Goal: Information Seeking & Learning: Learn about a topic

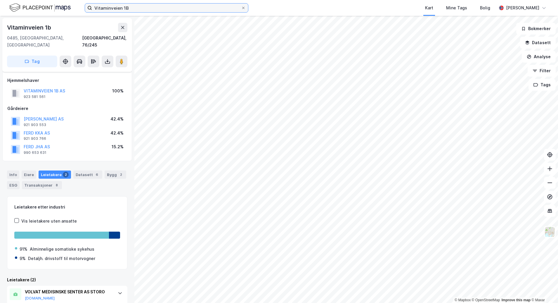
scroll to position [46, 0]
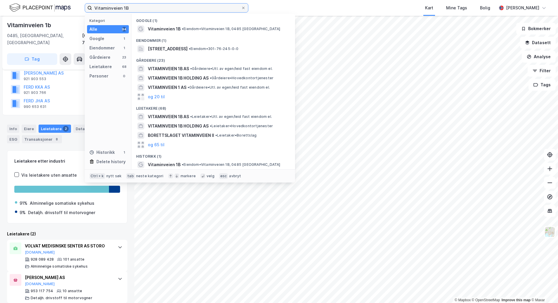
drag, startPoint x: 0, startPoint y: 0, endPoint x: 57, endPoint y: 2, distance: 57.1
click at [57, 2] on div "Vitaminveien 1B Kategori Alle 94 Google 1 Eiendommer 1 Gårdeiere 23 Leietakere …" at bounding box center [279, 8] width 558 height 16
paste input "[PERSON_NAME] vei 45"
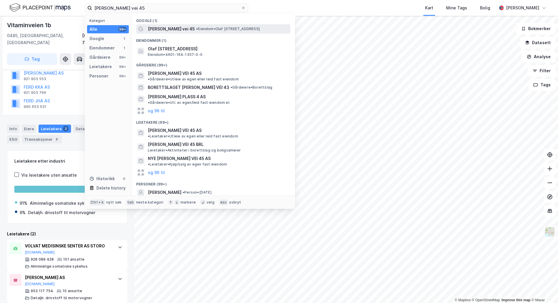
click at [196, 31] on div "[PERSON_NAME] vei 45 • Eiendom • [PERSON_NAME][STREET_ADDRESS]" at bounding box center [218, 28] width 141 height 7
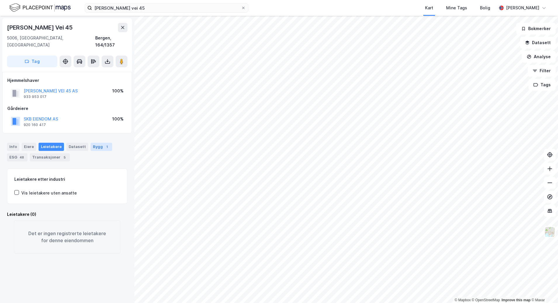
click at [97, 143] on div "Bygg 1" at bounding box center [102, 147] width 22 height 8
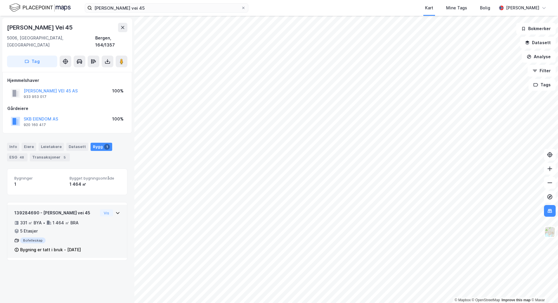
click at [108, 210] on div "139284690 - [PERSON_NAME] vei 45 331 ㎡ BYA • 1 464 ㎡ BRA • 5 Etasjer Bofelleska…" at bounding box center [67, 233] width 106 height 49
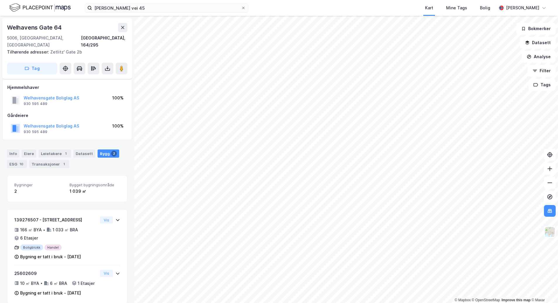
scroll to position [9, 0]
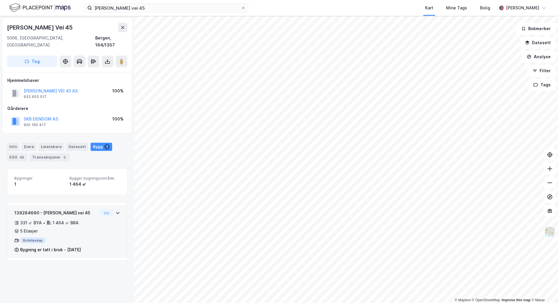
click at [115, 210] on icon at bounding box center [117, 212] width 5 height 5
click at [128, 58] on div "Olaf [STREET_ADDRESS]" at bounding box center [67, 45] width 130 height 54
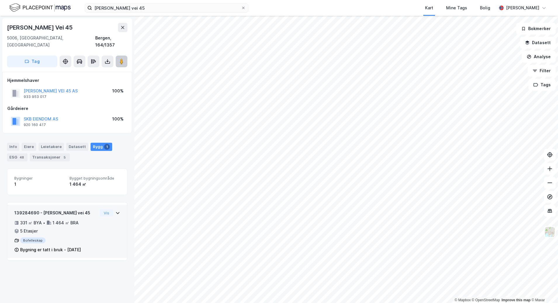
click at [123, 58] on image at bounding box center [122, 61] width 4 height 6
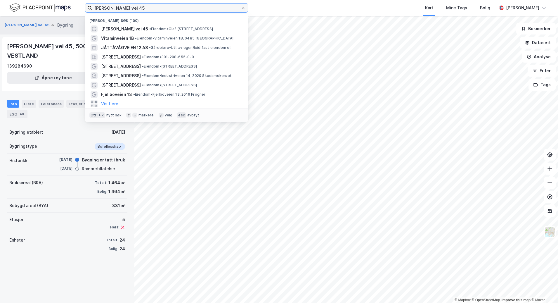
drag, startPoint x: 131, startPoint y: 10, endPoint x: 68, endPoint y: 9, distance: 62.9
click at [68, 9] on div "[PERSON_NAME] vei 45 [PERSON_NAME] søk (100) [PERSON_NAME] vei 45 • Eiendom • […" at bounding box center [279, 8] width 558 height 16
paste input "[STREET_ADDRESS]"
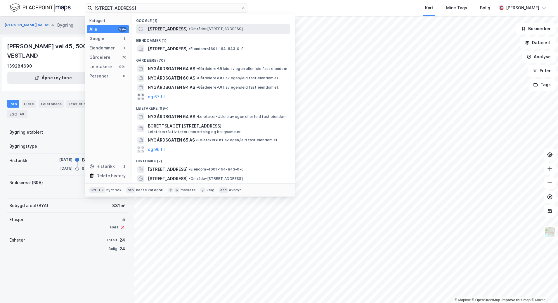
click at [173, 27] on span "[STREET_ADDRESS]" at bounding box center [168, 28] width 40 height 7
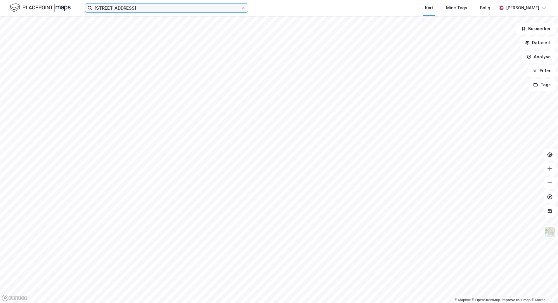
click at [175, 8] on input "[STREET_ADDRESS]" at bounding box center [166, 8] width 149 height 9
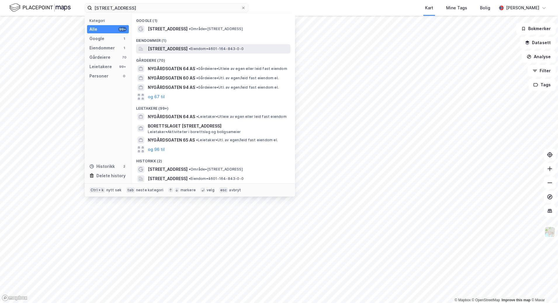
click at [196, 45] on div "[STREET_ADDRESS] • Eiendom • 4601-164-843-0-0" at bounding box center [213, 48] width 154 height 9
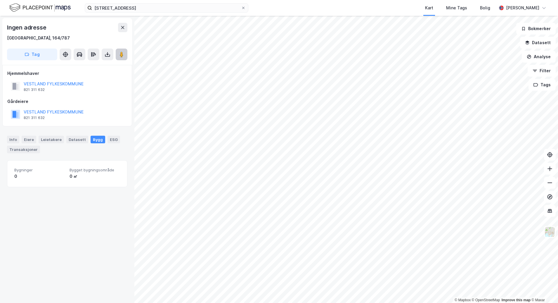
click at [119, 58] on button at bounding box center [122, 55] width 12 height 12
click at [161, 7] on input "[STREET_ADDRESS]" at bounding box center [166, 8] width 149 height 9
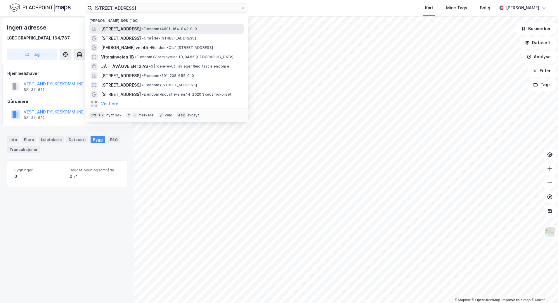
click at [197, 30] on span "• Eiendom • 4601-164-843-0-0" at bounding box center [169, 29] width 55 height 5
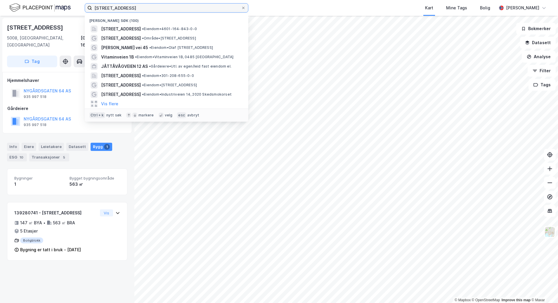
drag, startPoint x: 143, startPoint y: 8, endPoint x: 25, endPoint y: 10, distance: 118.1
click at [25, 10] on div "[STREET_ADDRESS] • Eiendom • 4601-164-843-0-0 [STREET_ADDRESS] • Område • [STRE…" at bounding box center [279, 8] width 558 height 16
paste input "Furubakken 3"
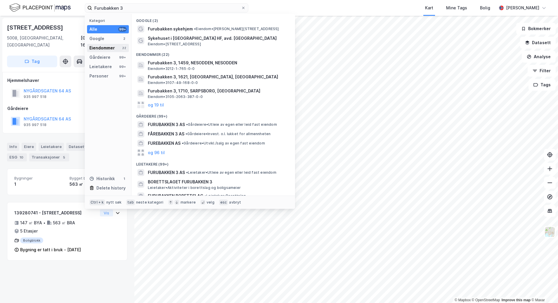
click at [110, 46] on div "Eiendommer" at bounding box center [101, 47] width 25 height 7
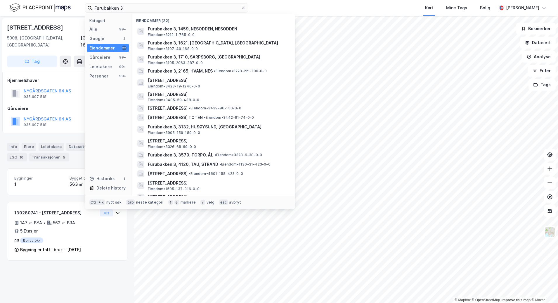
click at [108, 25] on div "Kategori Alle 99+ Google 2 Eiendommer 22 Gårdeiere 99+ Leietakere 99+ Personer …" at bounding box center [108, 105] width 47 height 182
click at [106, 28] on div "Alle 99+" at bounding box center [108, 29] width 42 height 8
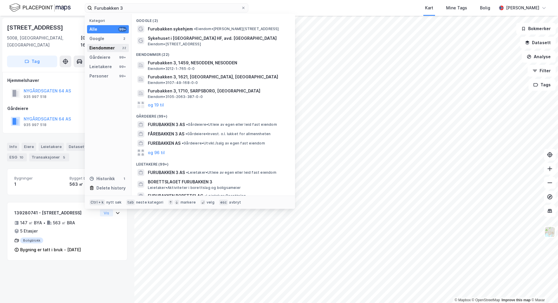
click at [123, 51] on div "Eiendommer 22" at bounding box center [108, 48] width 42 height 8
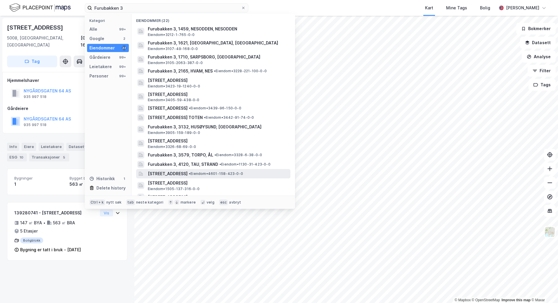
click at [243, 174] on span "• Eiendom • 4601-158-423-0-0" at bounding box center [216, 173] width 54 height 5
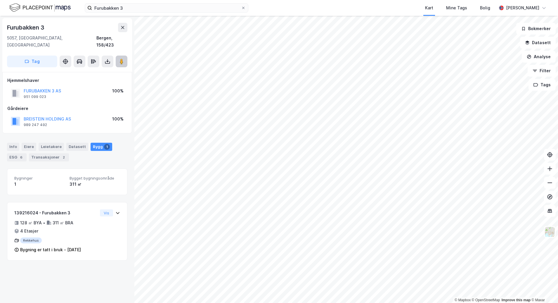
click at [119, 58] on icon at bounding box center [122, 61] width 6 height 6
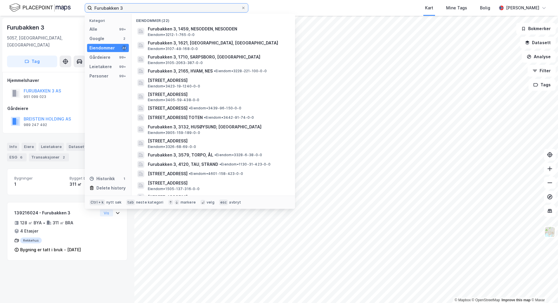
drag, startPoint x: 131, startPoint y: 6, endPoint x: 95, endPoint y: 7, distance: 36.3
click at [95, 7] on input "Furubakken 3" at bounding box center [166, 8] width 149 height 9
paste input "[STREET_ADDRESS]"
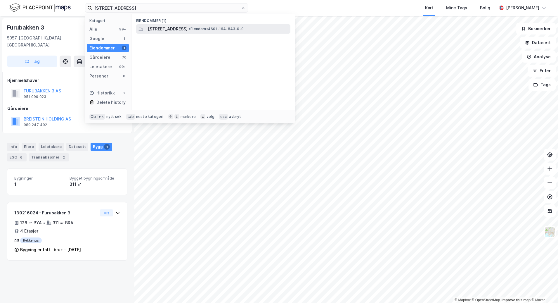
click at [188, 31] on span "[STREET_ADDRESS]" at bounding box center [168, 28] width 40 height 7
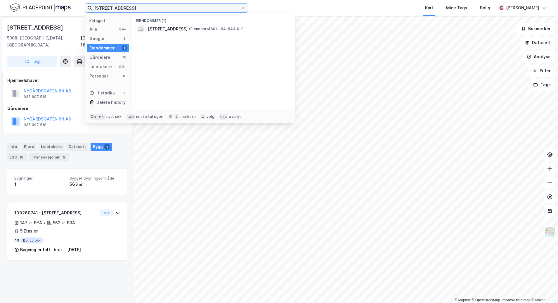
drag, startPoint x: 134, startPoint y: 9, endPoint x: 68, endPoint y: 9, distance: 66.9
click at [68, 9] on div "[STREET_ADDRESS] Kategori Alle 99+ Google 1 Eiendommer 1 Gårdeiere 70 Leietaker…" at bounding box center [279, 8] width 558 height 16
paste input "[STREET_ADDRESS]"
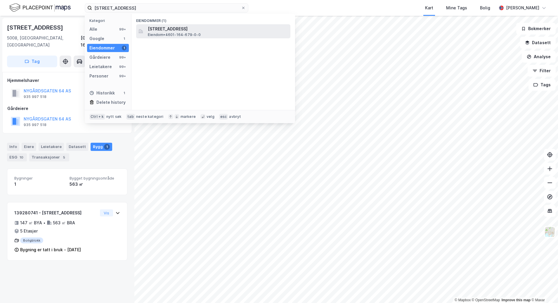
click at [181, 33] on span "Eiendom • 4601-164-679-0-0" at bounding box center [174, 34] width 53 height 5
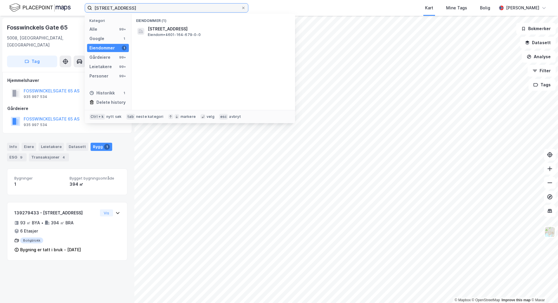
drag, startPoint x: 146, startPoint y: 6, endPoint x: 27, endPoint y: 8, distance: 118.4
click at [27, 8] on div "[STREET_ADDRESS] Kategori Alle 99+ Google 1 Eiendommer 1 Gårdeiere 99+ Leietake…" at bounding box center [279, 8] width 558 height 16
paste input "[STREET_ADDRESS]"
type input "[STREET_ADDRESS]"
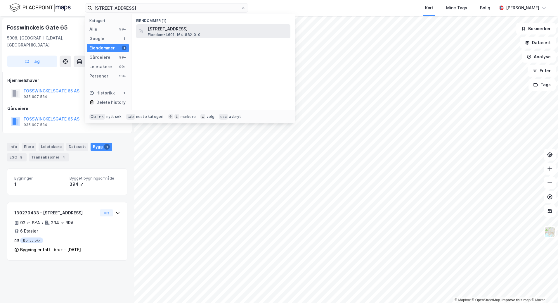
click at [211, 34] on div "[STREET_ADDRESS] • 4601-164-882-0-0" at bounding box center [218, 31] width 141 height 12
